Goal: Task Accomplishment & Management: Use online tool/utility

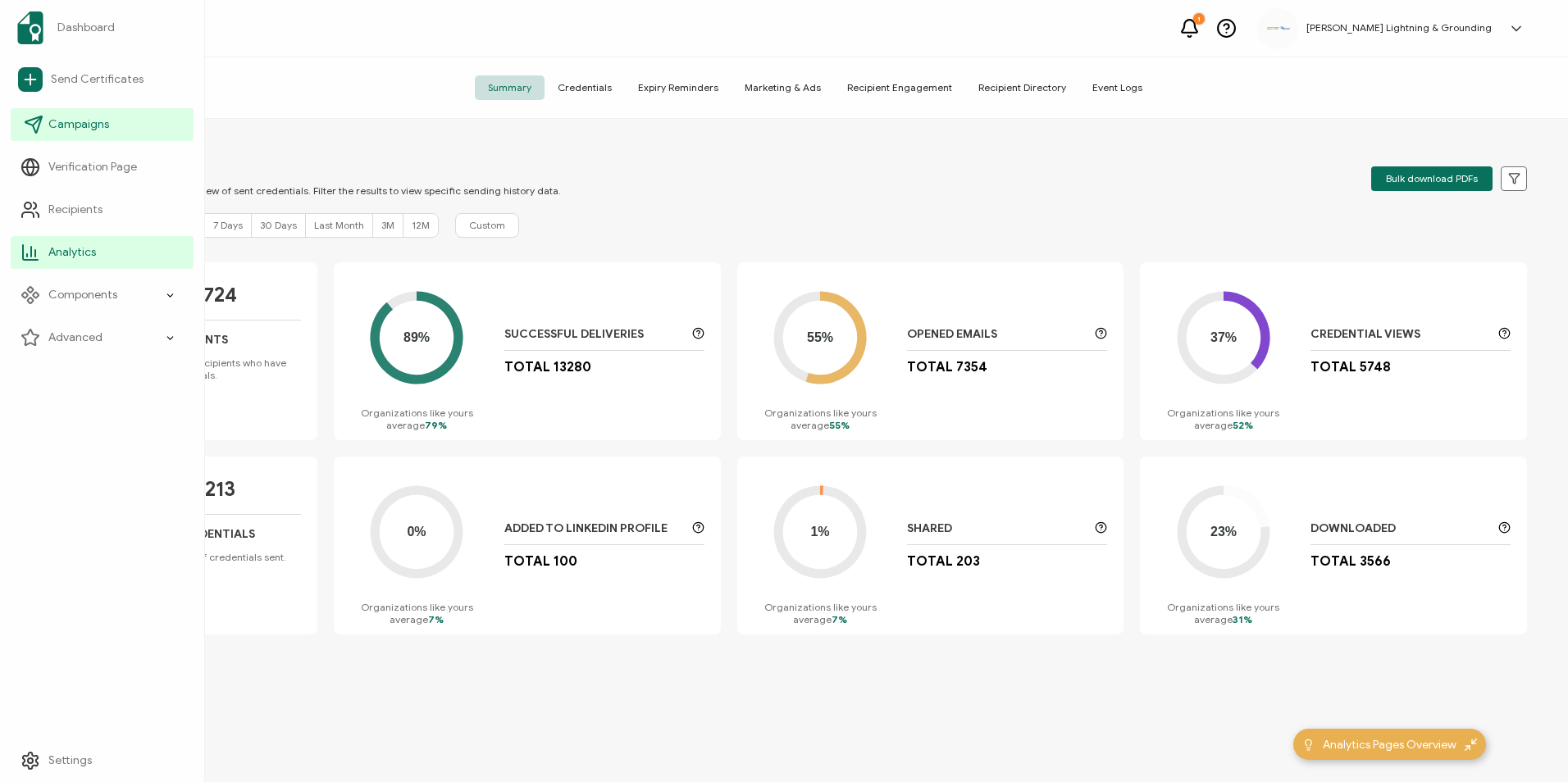
click at [66, 126] on span "Campaigns" at bounding box center [79, 124] width 61 height 16
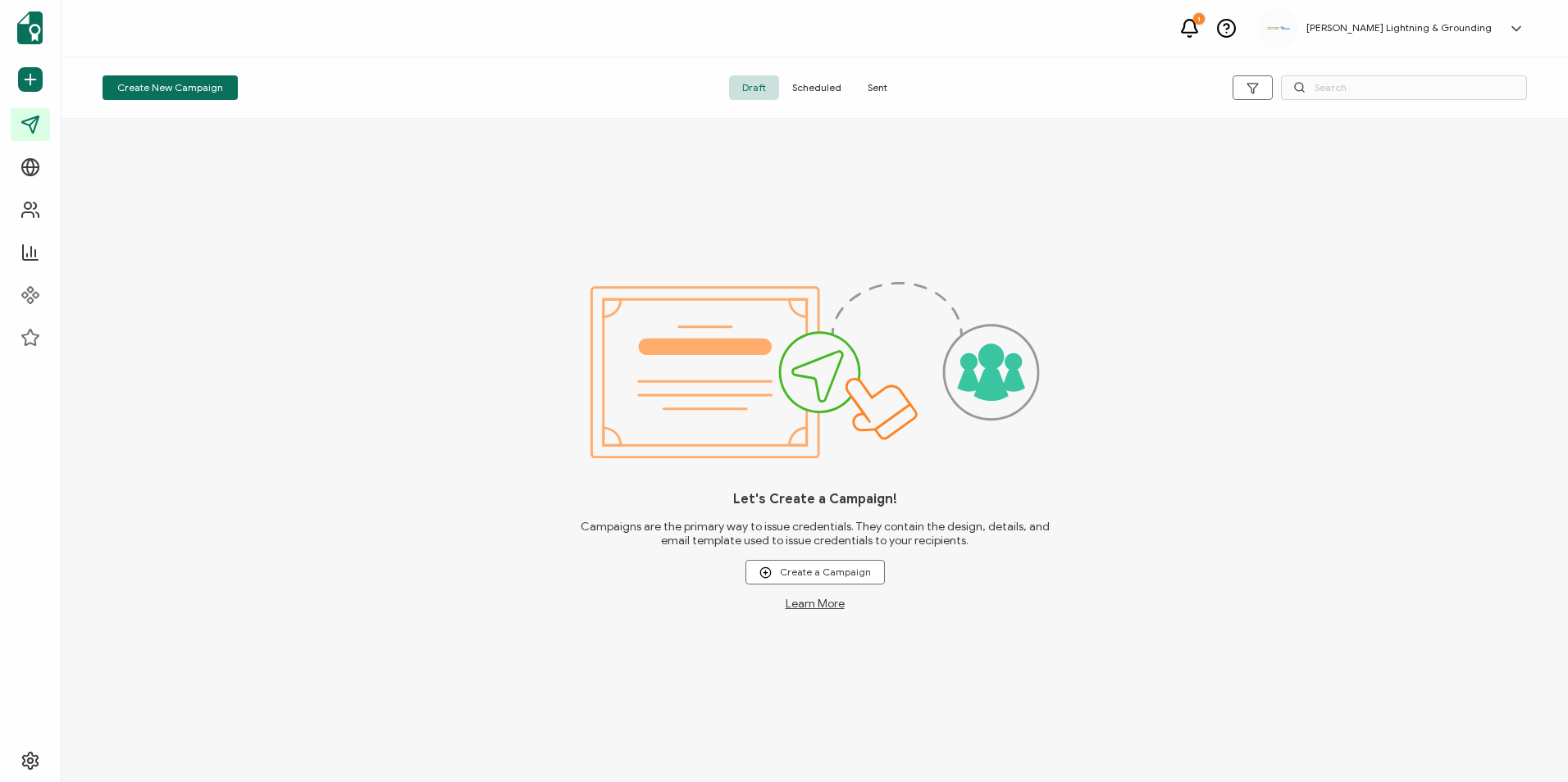
click at [869, 93] on span "Sent" at bounding box center [877, 87] width 46 height 24
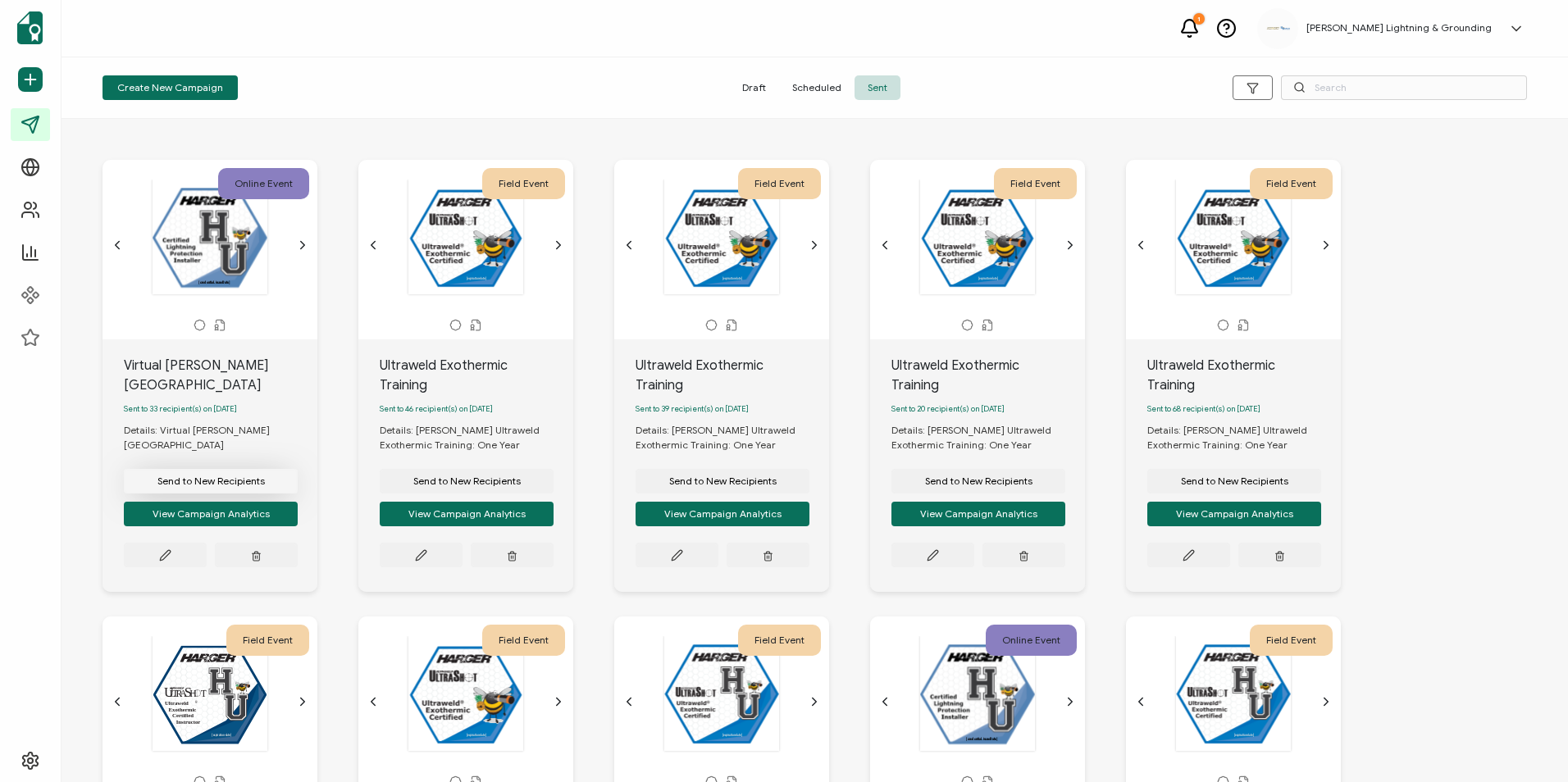
click at [214, 469] on button "Send to New Recipients" at bounding box center [210, 480] width 174 height 24
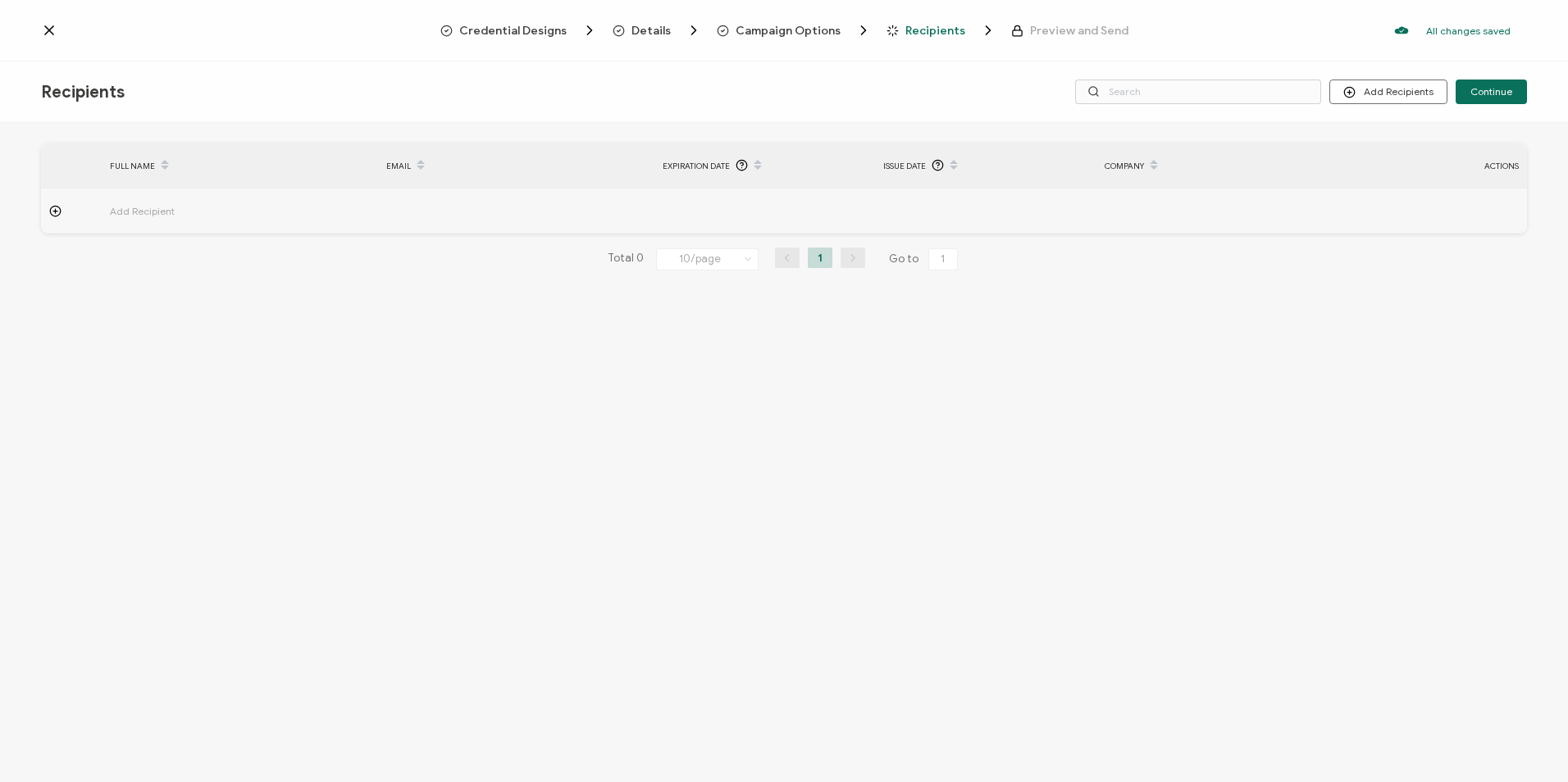
click at [119, 212] on span "Add Recipient" at bounding box center [188, 210] width 156 height 19
click at [153, 259] on input "text" at bounding box center [182, 256] width 143 height 26
click at [123, 255] on input "text" at bounding box center [182, 256] width 143 height 26
paste input "[PERSON_NAME]"
type input "[PERSON_NAME]"
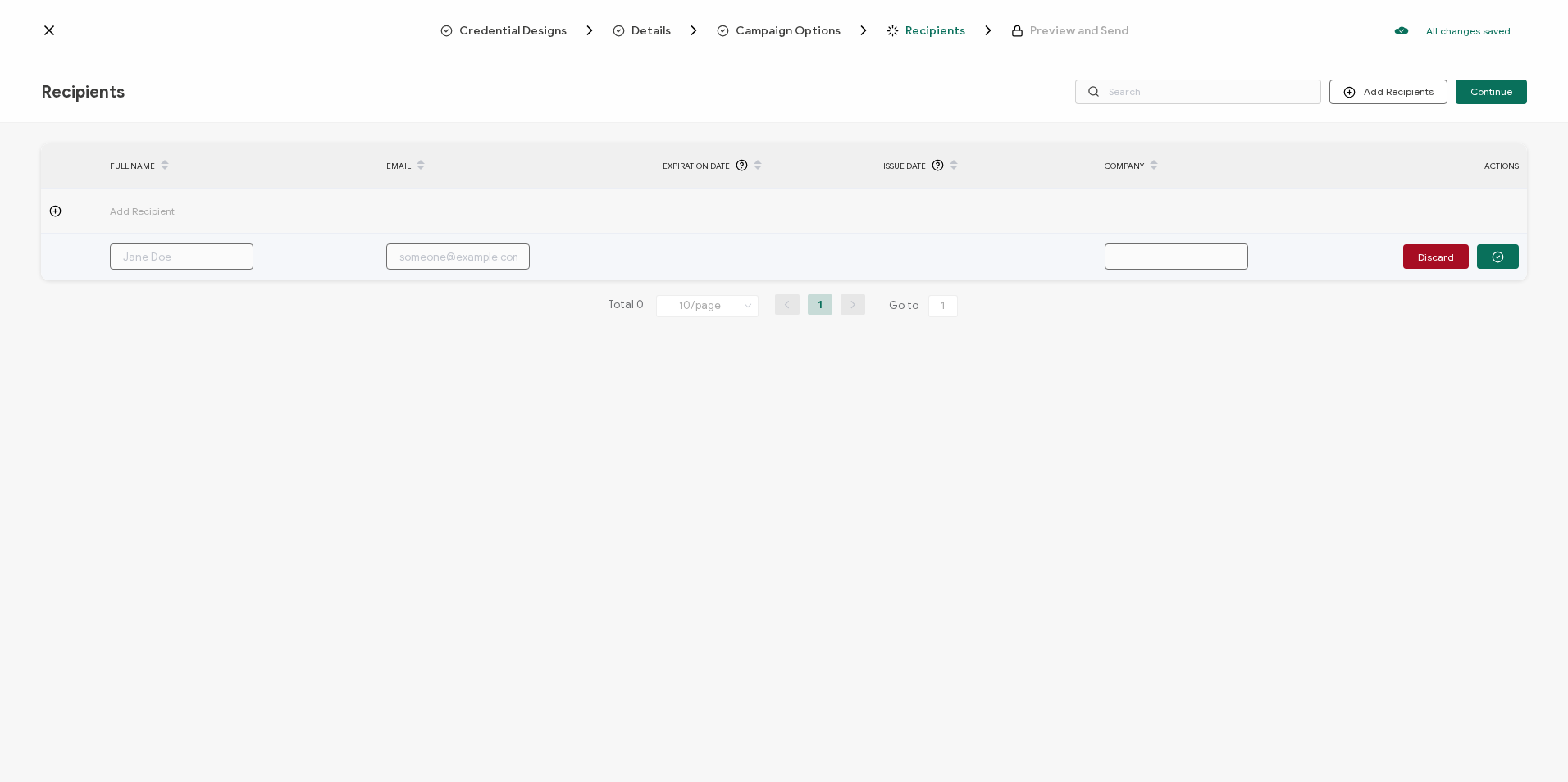
type input "[PERSON_NAME]"
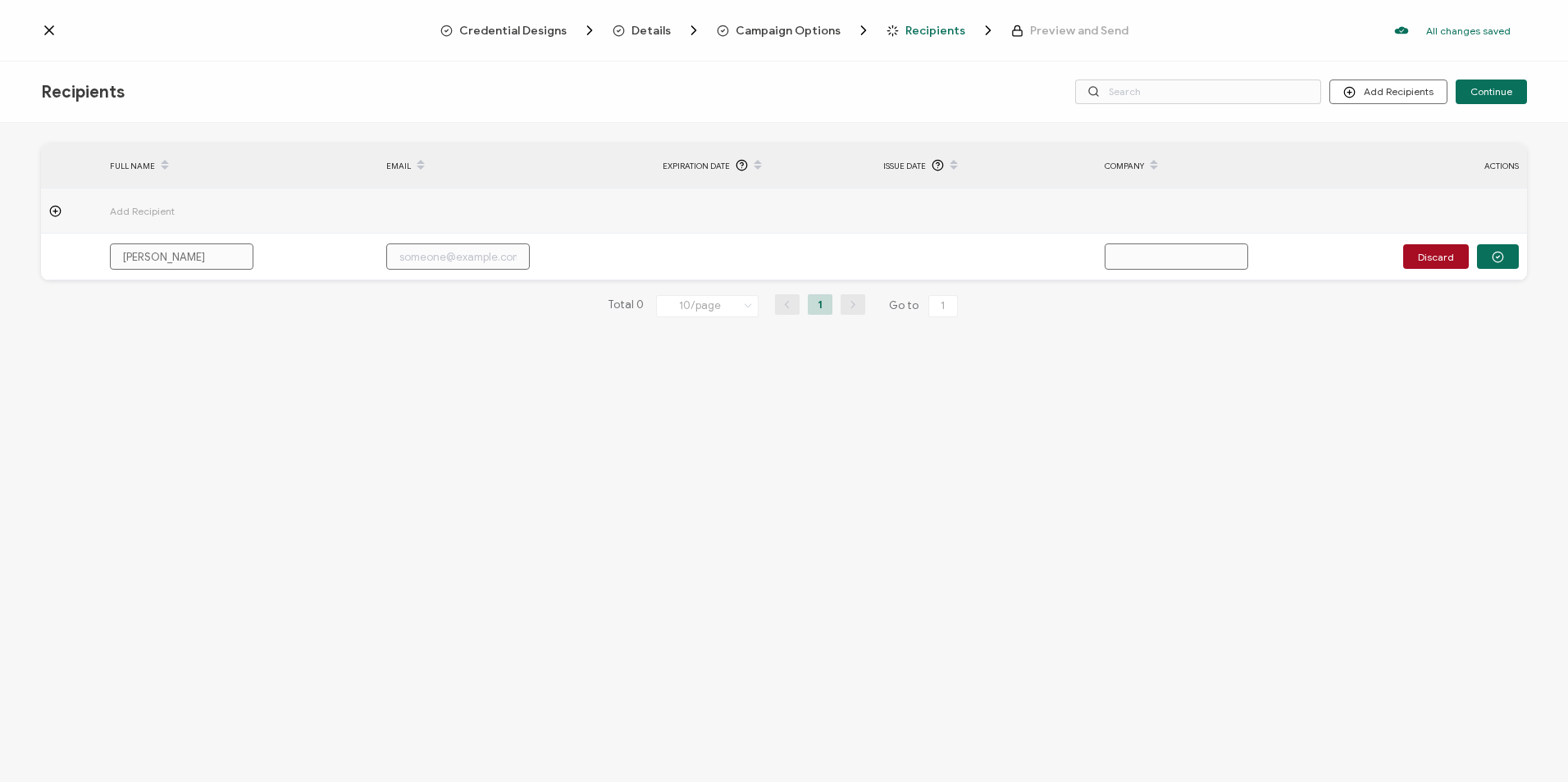
type input "[PERSON_NAME]"
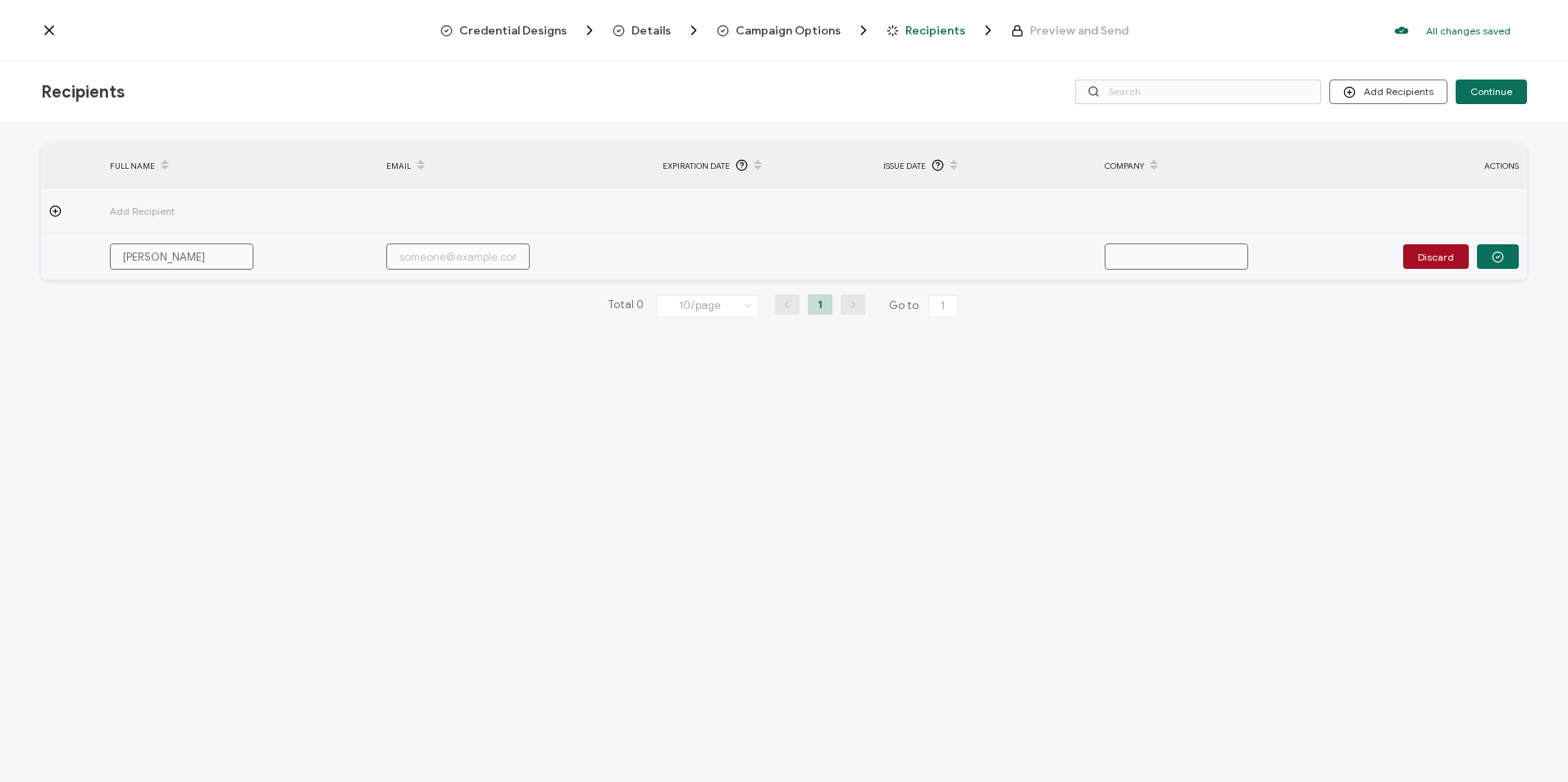
click at [514, 251] on input "text" at bounding box center [458, 256] width 143 height 26
paste input "[EMAIL_ADDRESS][DOMAIN_NAME]"
type input "[EMAIL_ADDRESS][DOMAIN_NAME]"
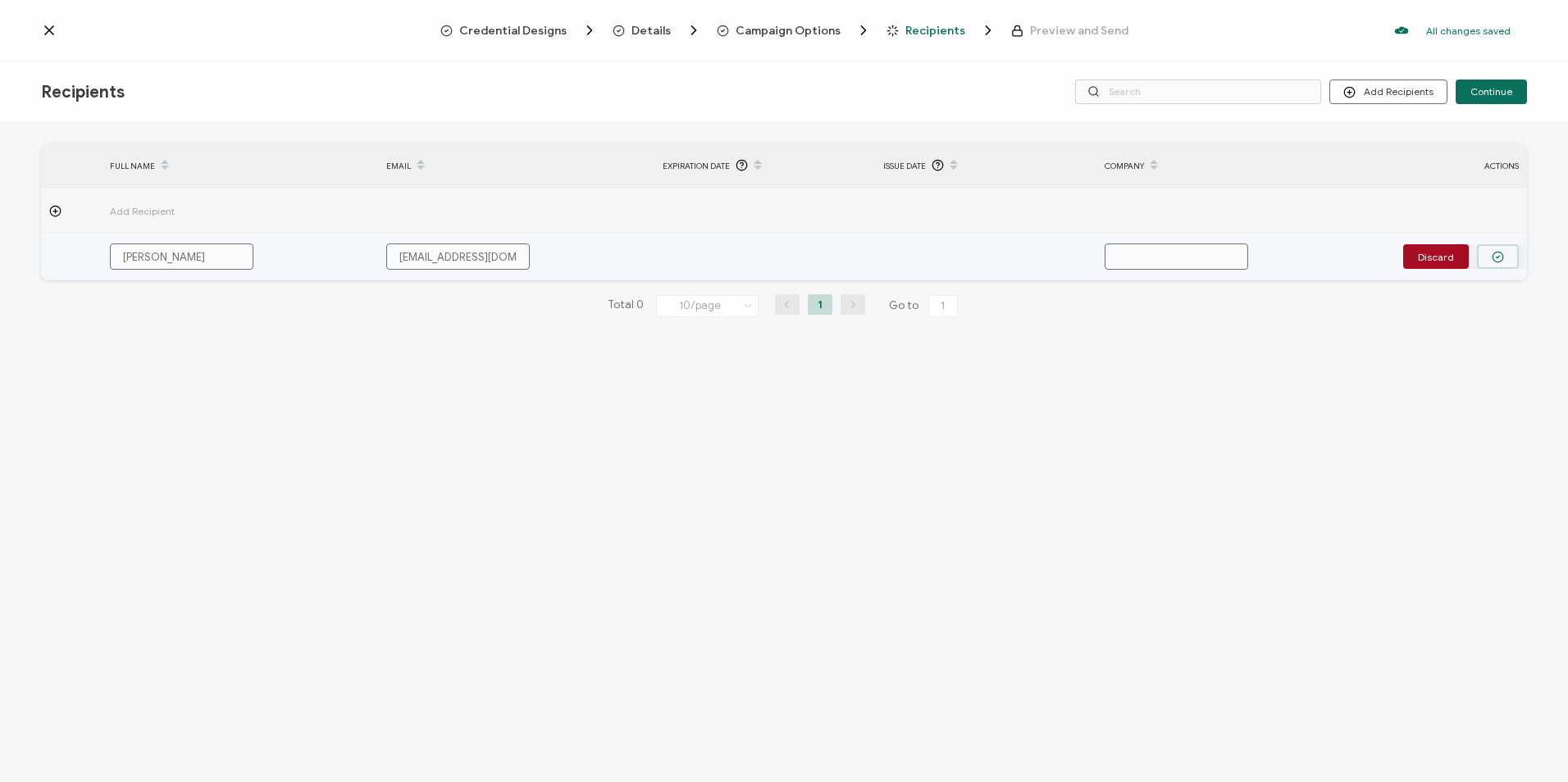
click at [1504, 265] on button "button" at bounding box center [1497, 256] width 42 height 24
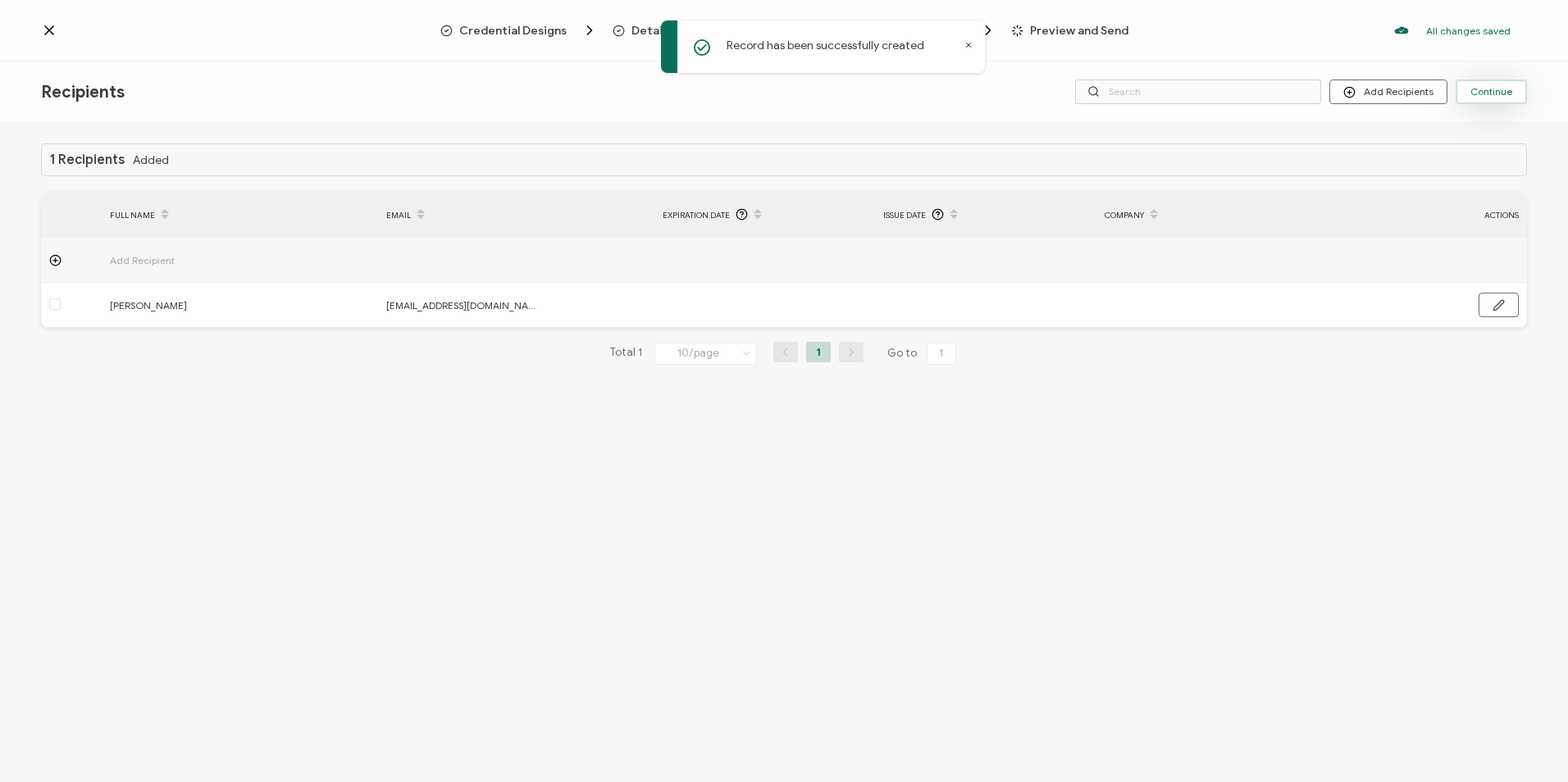
click at [1509, 87] on span "Continue" at bounding box center [1491, 91] width 42 height 10
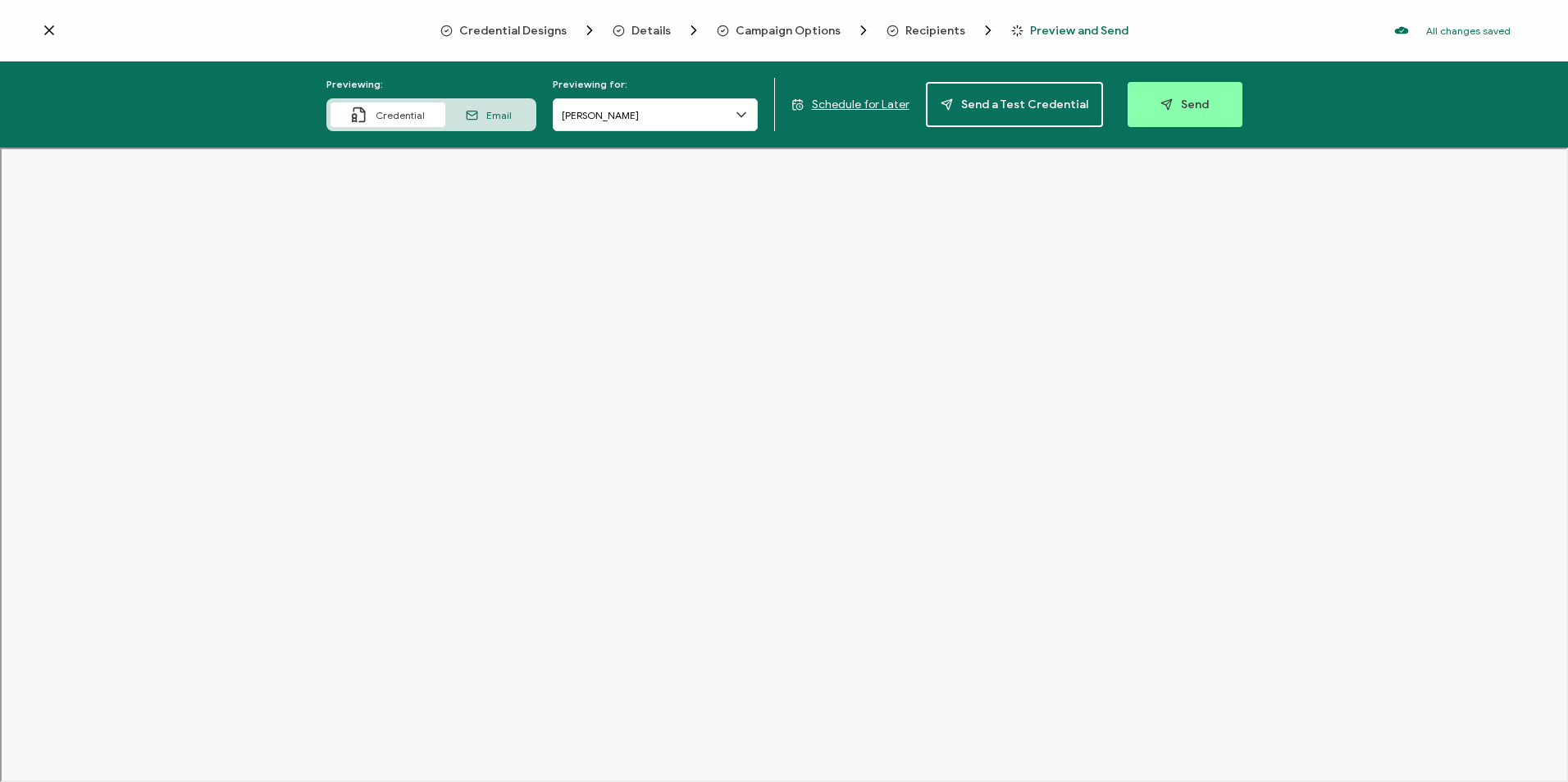
click at [908, 30] on span "Recipients" at bounding box center [934, 30] width 60 height 13
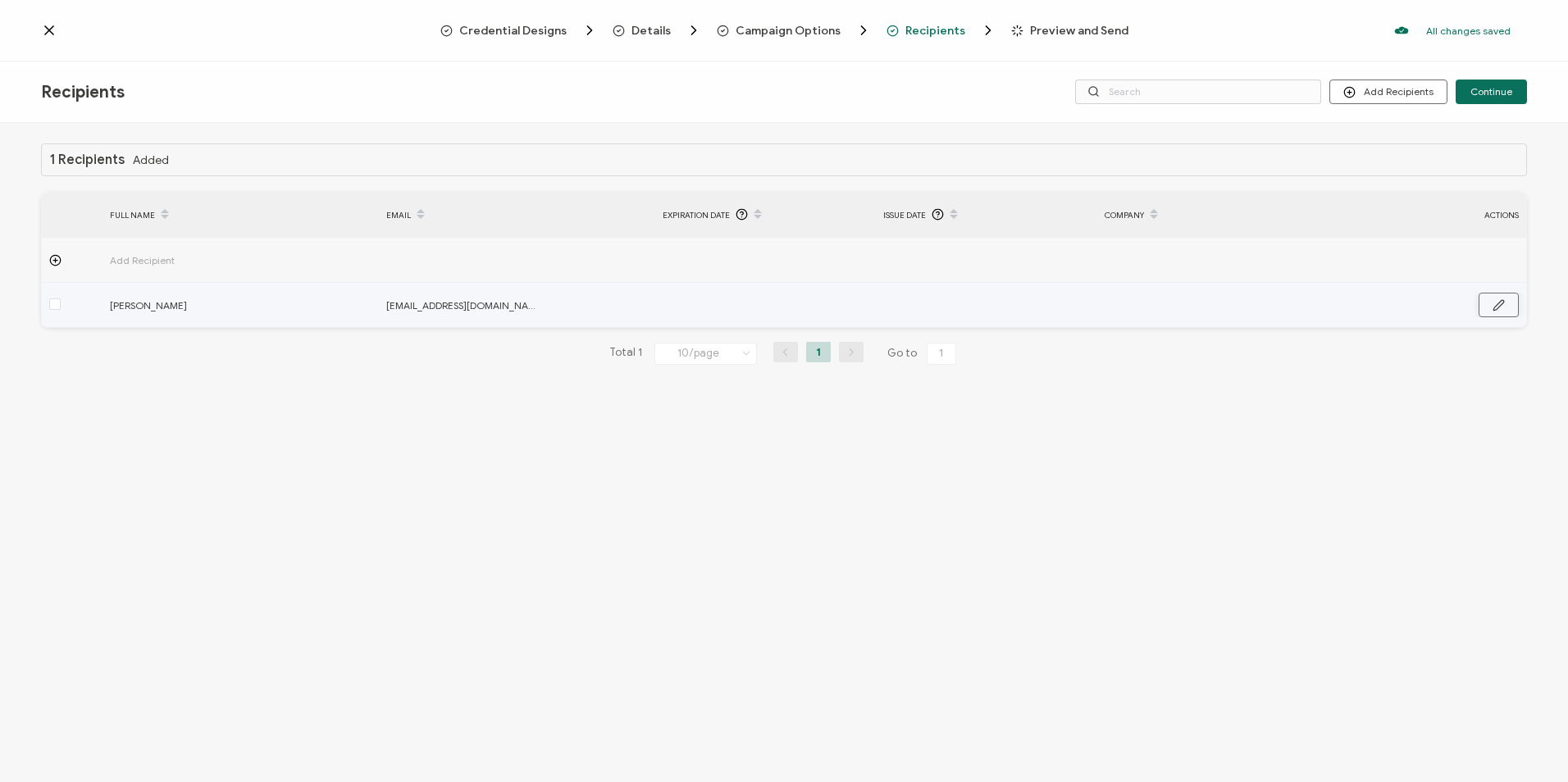
click at [1502, 311] on button "button" at bounding box center [1498, 304] width 40 height 24
click at [1180, 307] on input "text" at bounding box center [1176, 305] width 143 height 26
click at [1130, 310] on input "text" at bounding box center [1176, 305] width 143 height 26
paste input "M&G Electric"
type input "M&G Electric"
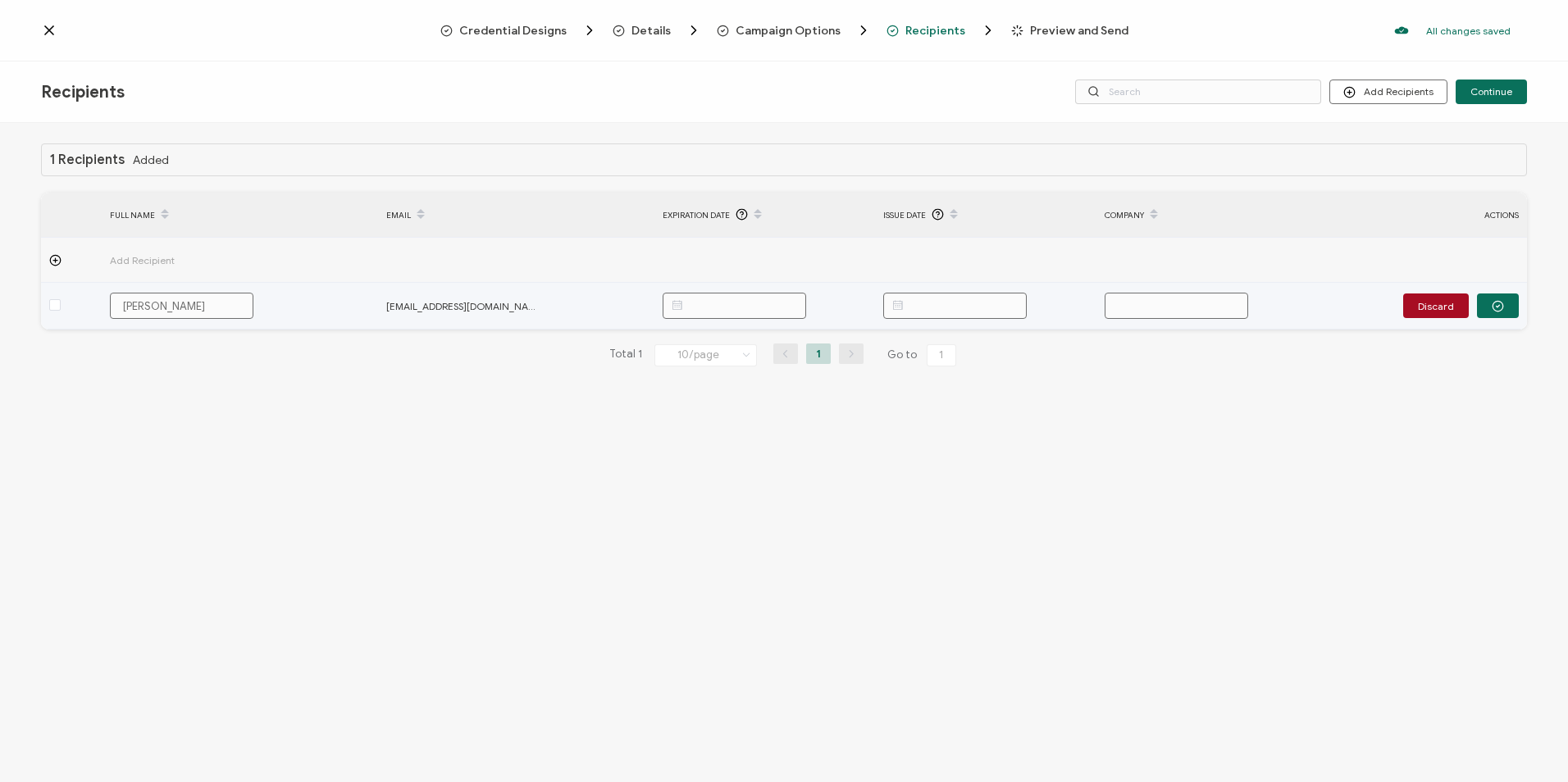
type input "M&G Electric"
click at [1006, 302] on input "text" at bounding box center [955, 305] width 143 height 26
type input "[DATE]"
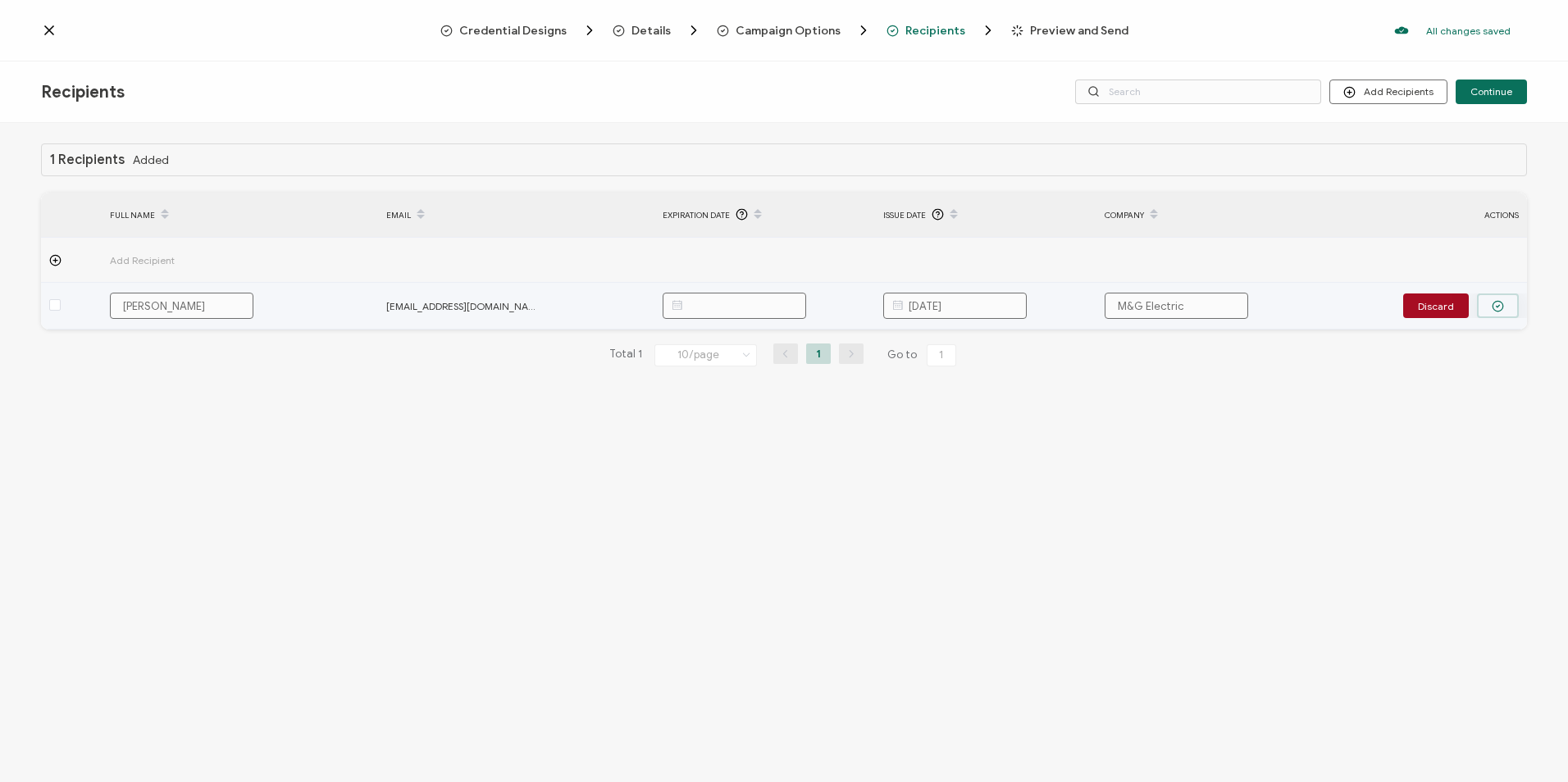
click at [1510, 302] on button "button" at bounding box center [1497, 305] width 42 height 24
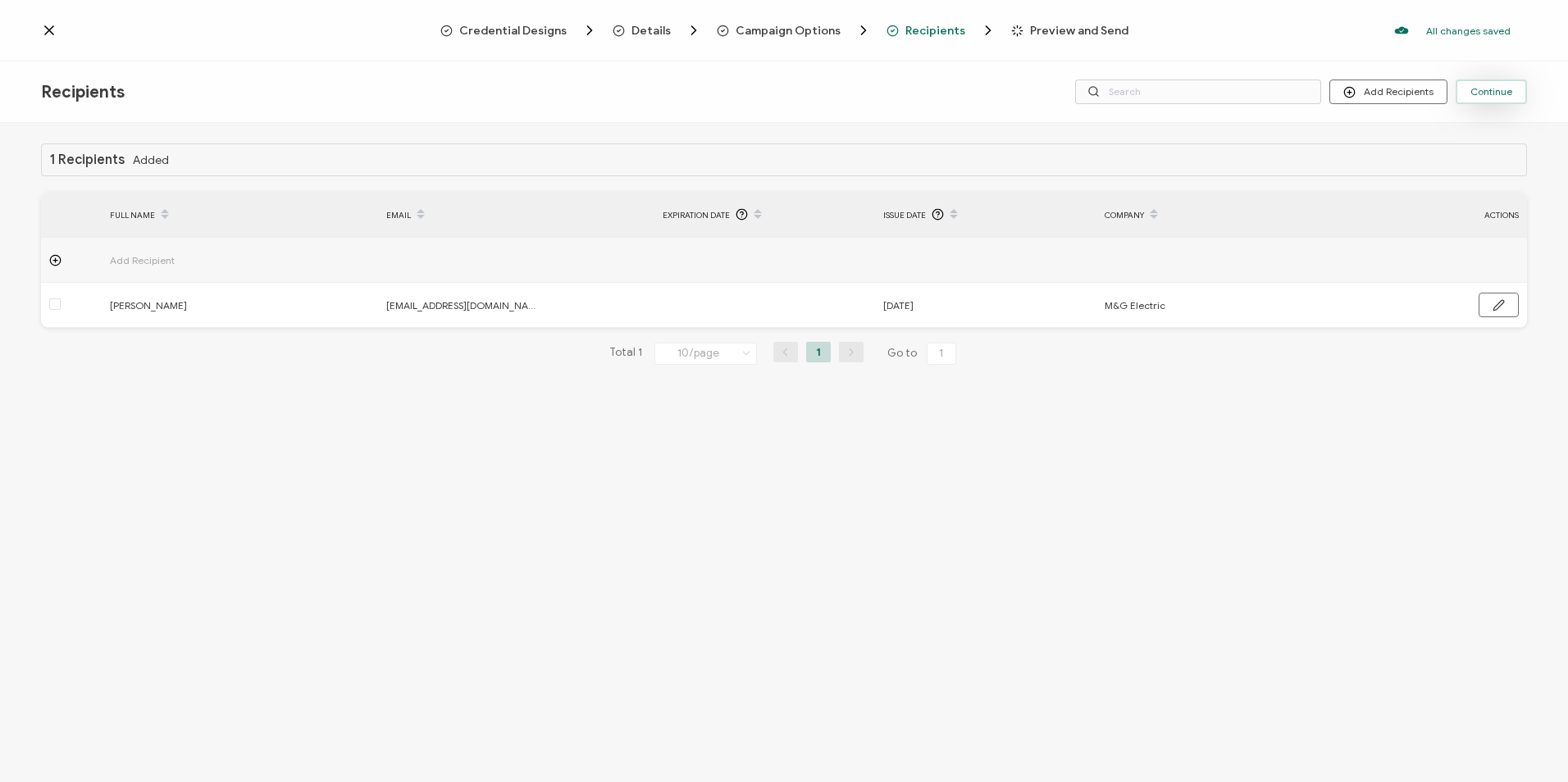
click at [1494, 80] on button "Continue" at bounding box center [1491, 91] width 72 height 24
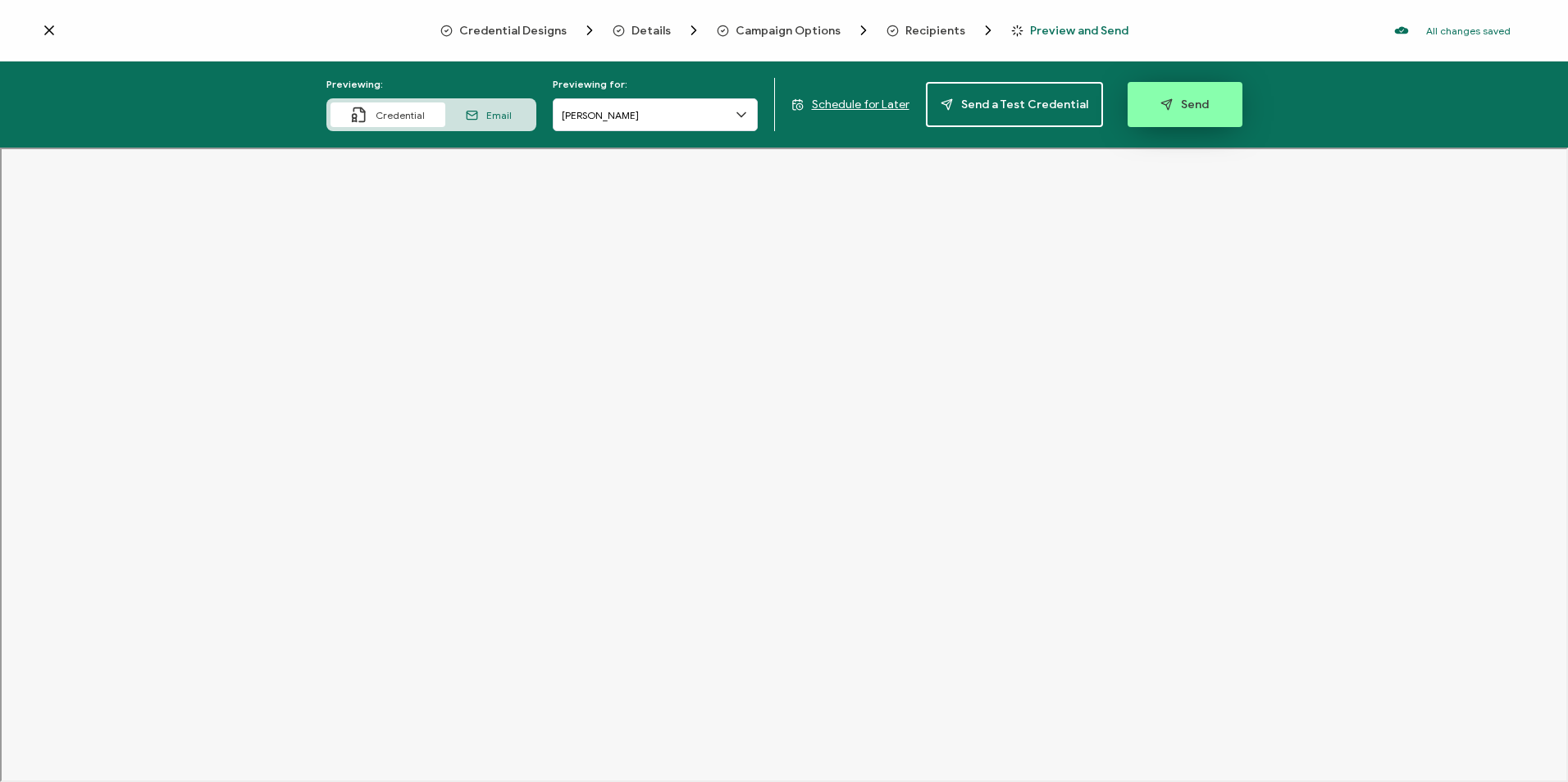
click at [1198, 112] on button "Send" at bounding box center [1185, 105] width 115 height 45
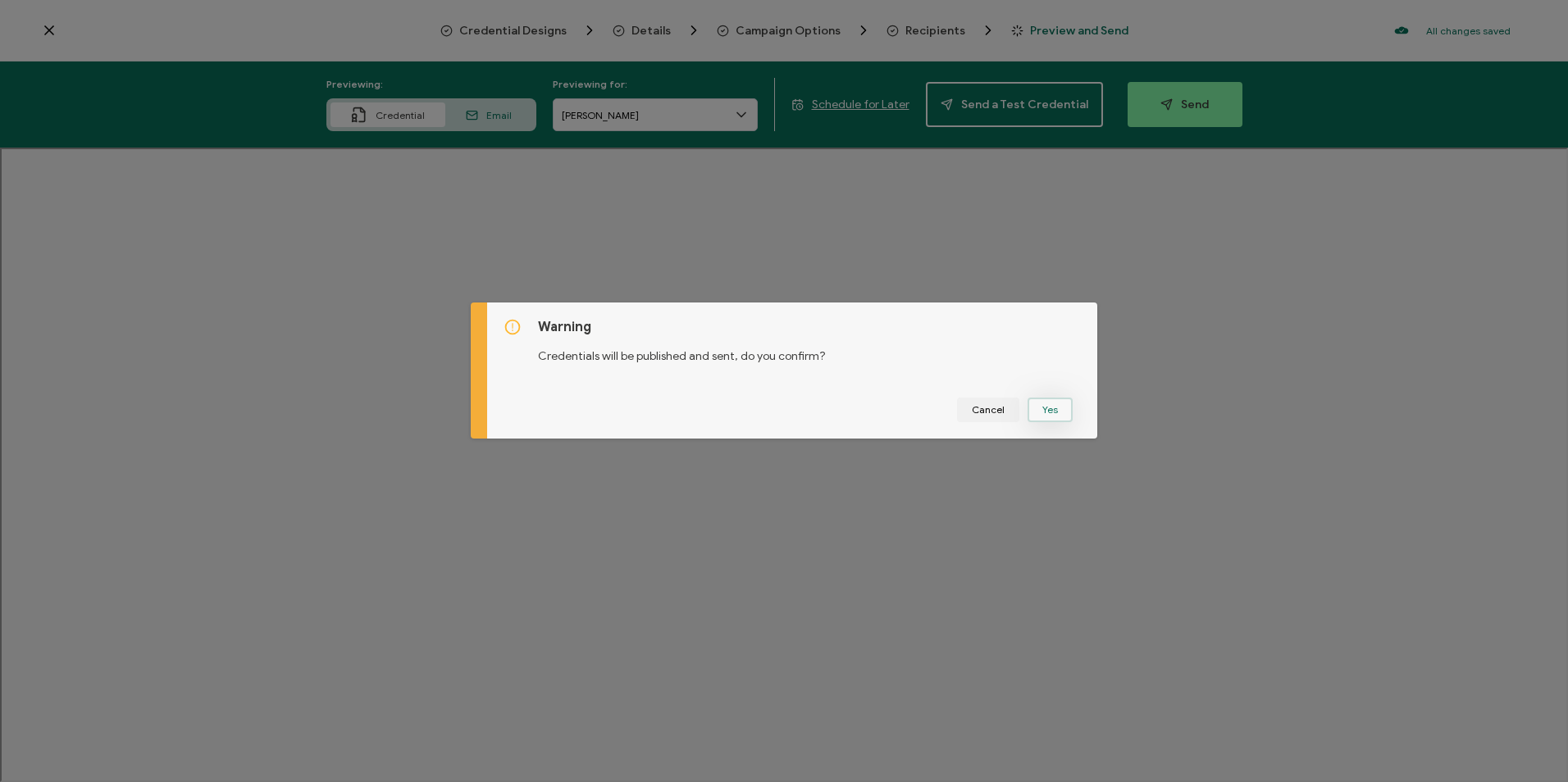
click at [1061, 408] on button "Yes" at bounding box center [1050, 409] width 45 height 24
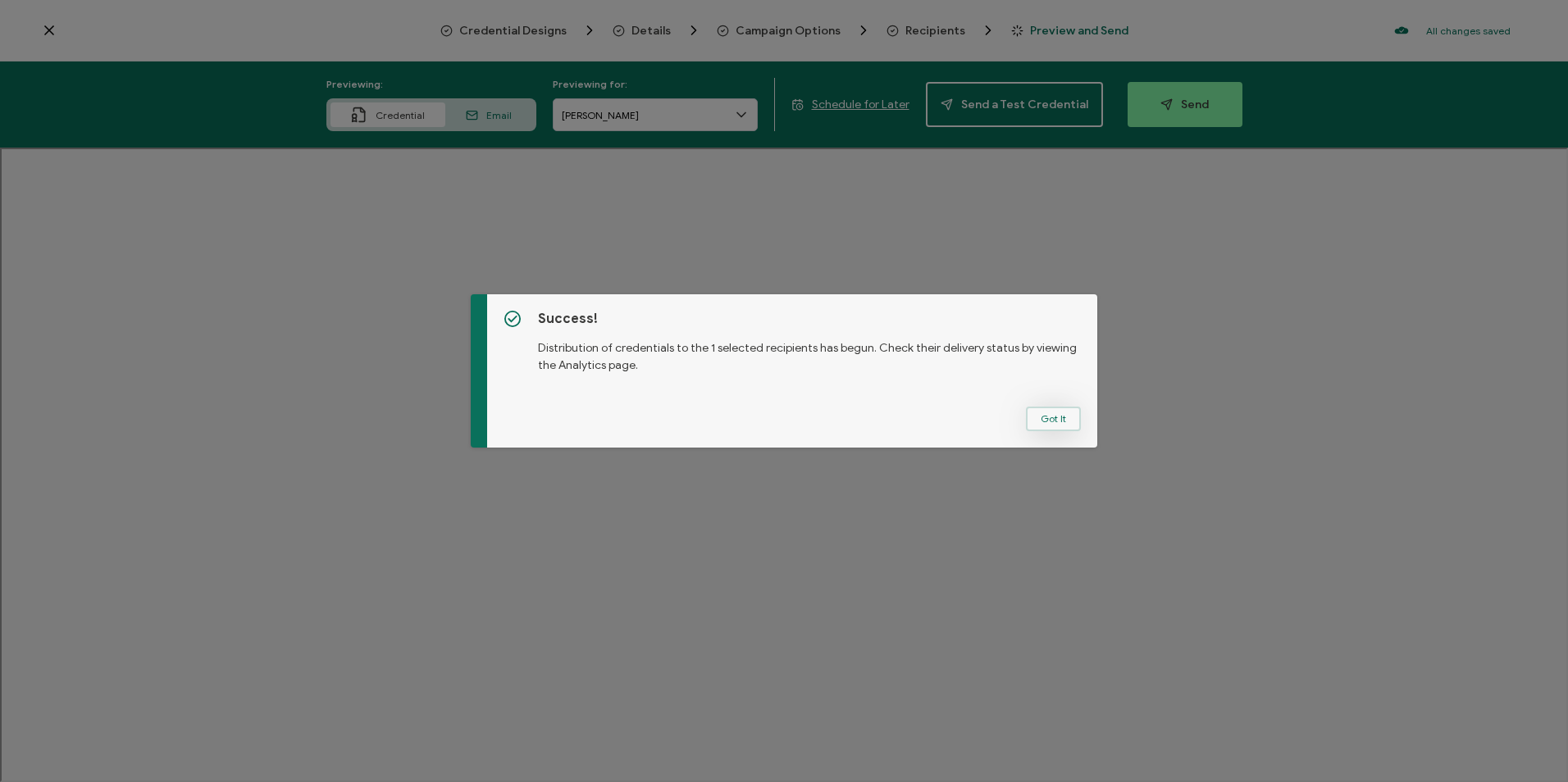
click at [1043, 417] on button "Got It" at bounding box center [1052, 418] width 55 height 24
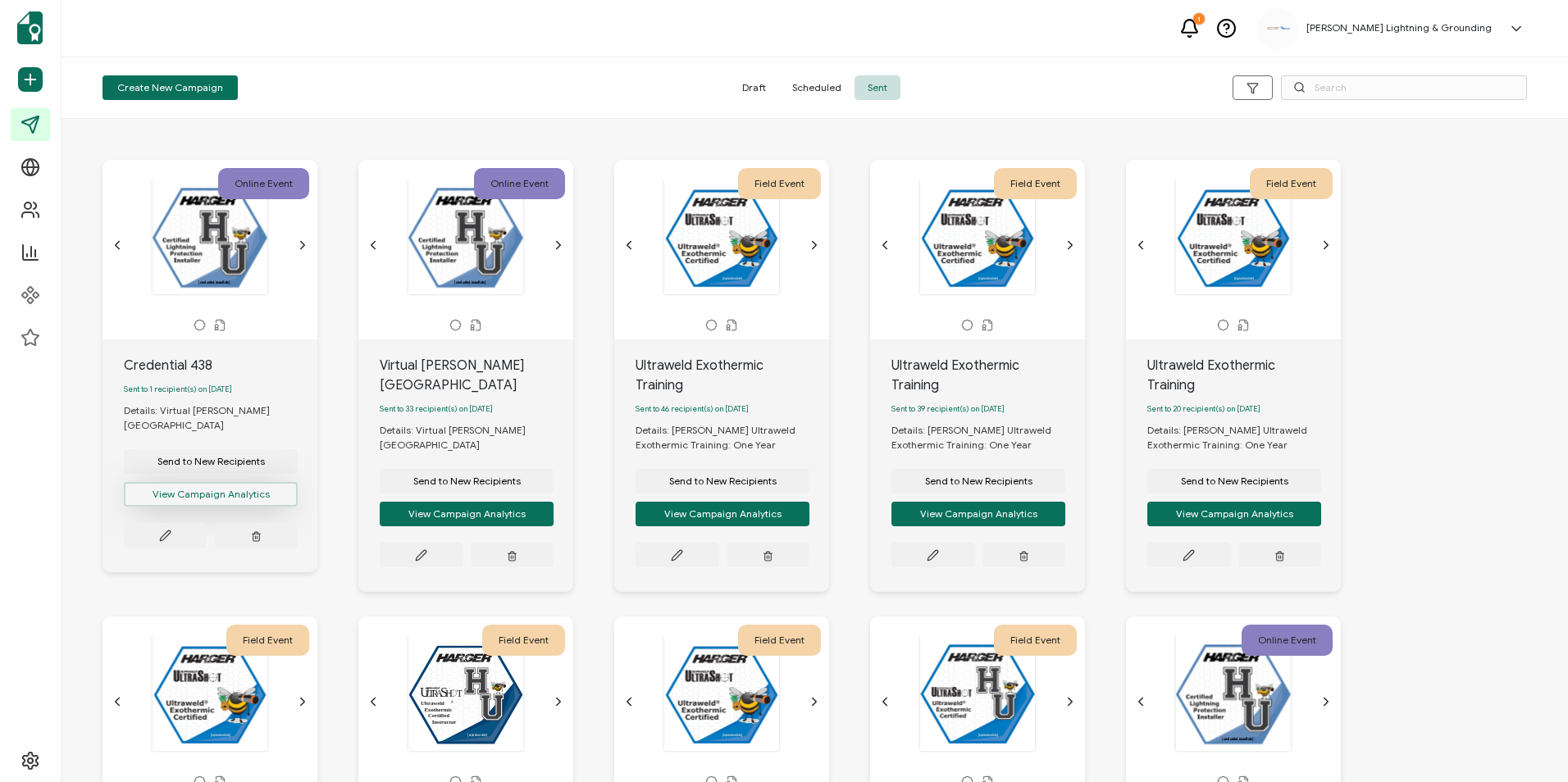
click at [210, 491] on button "View Campaign Analytics" at bounding box center [210, 494] width 174 height 24
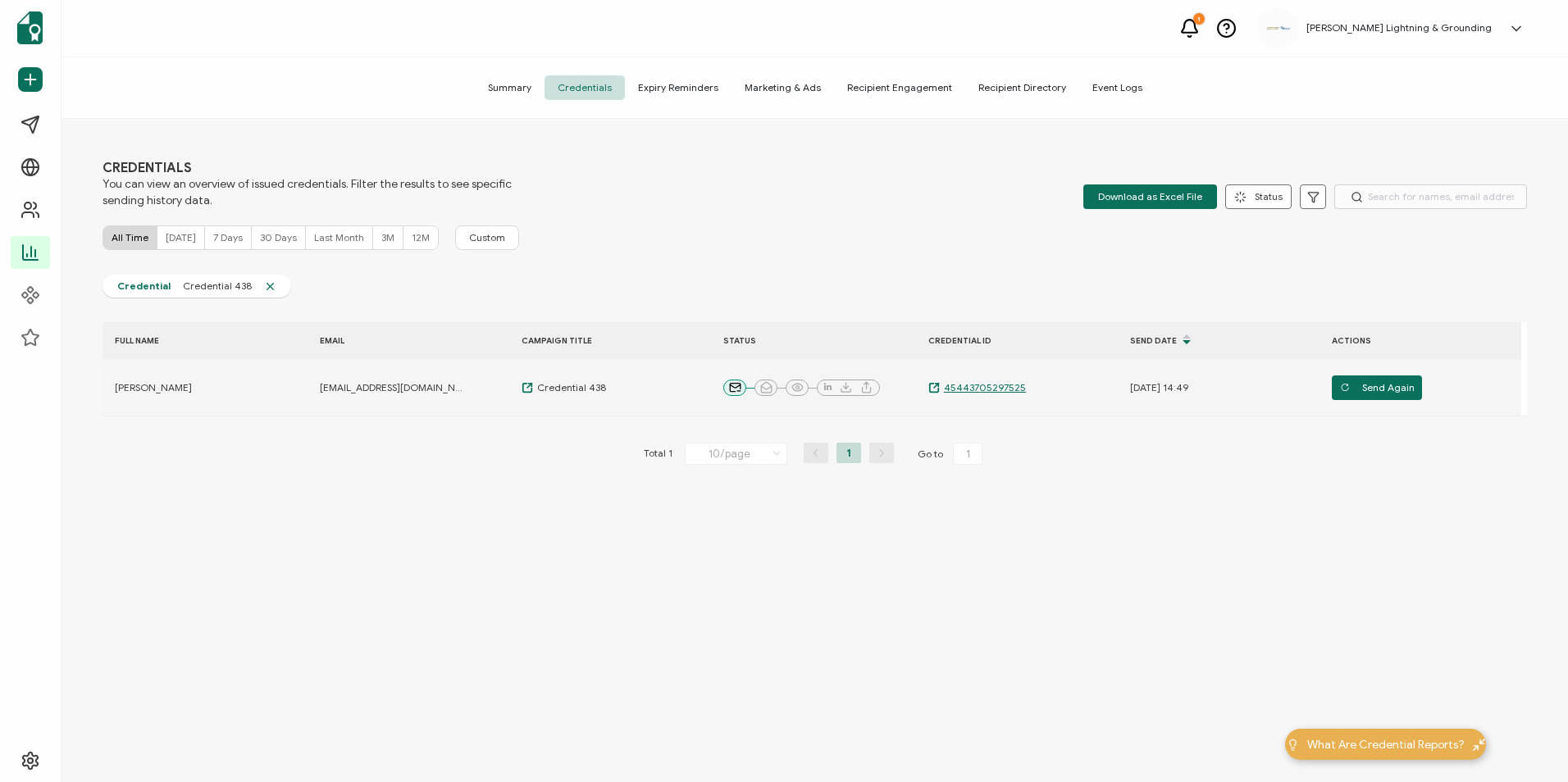
click at [995, 393] on span "45443705297525" at bounding box center [983, 387] width 86 height 13
click at [990, 389] on span "45443705297525" at bounding box center [983, 387] width 86 height 13
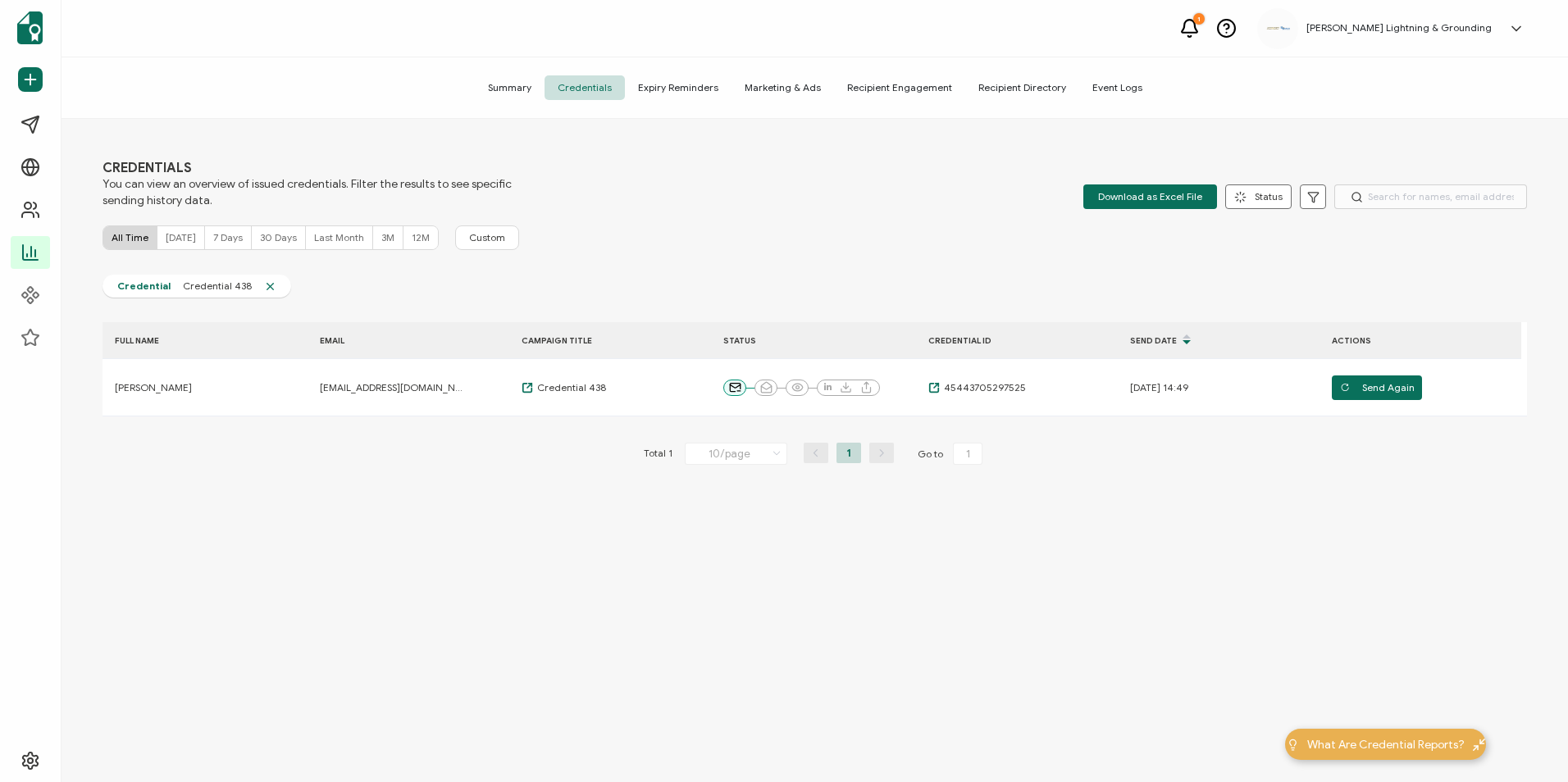
click at [886, 207] on div "CREDENTIALS You can view an overview of issued credentials. Filter the results …" at bounding box center [814, 184] width 1424 height 49
